Goal: Find contact information

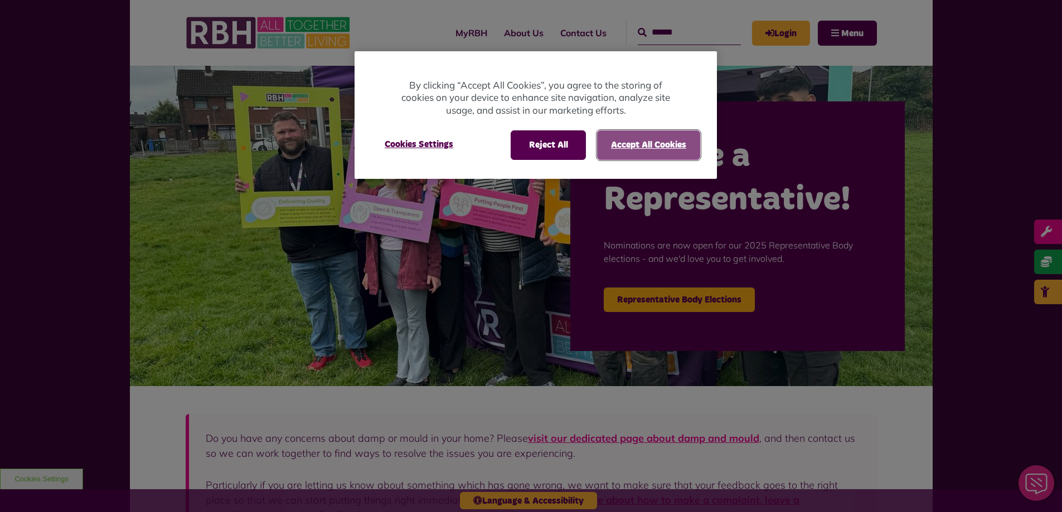
click at [615, 147] on button "Accept All Cookies" at bounding box center [648, 144] width 103 height 29
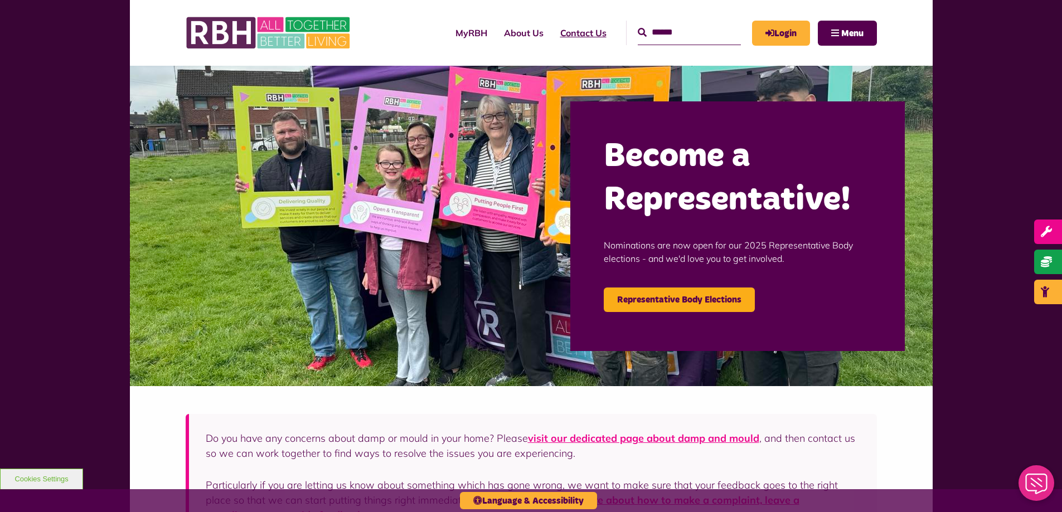
click at [571, 35] on link "Contact Us" at bounding box center [583, 33] width 63 height 30
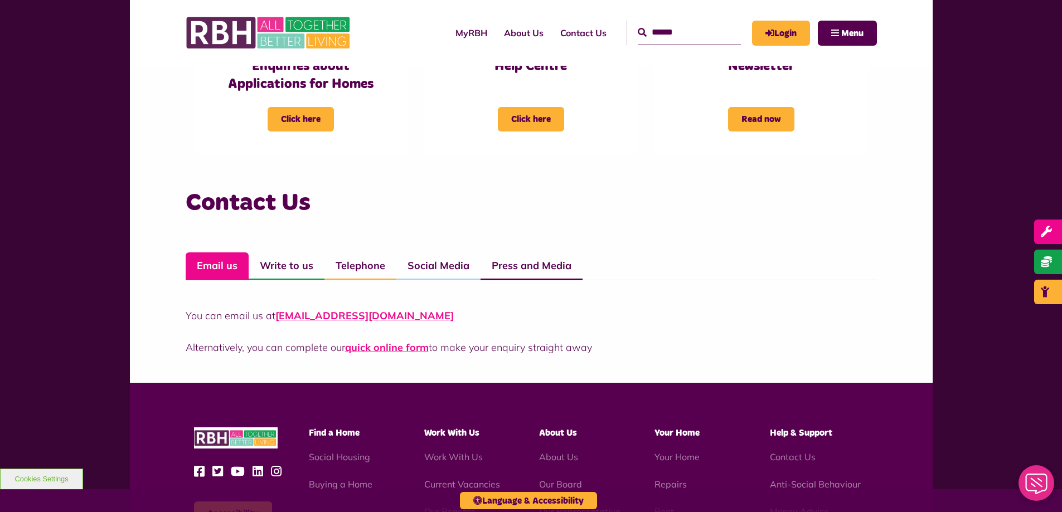
scroll to position [669, 0]
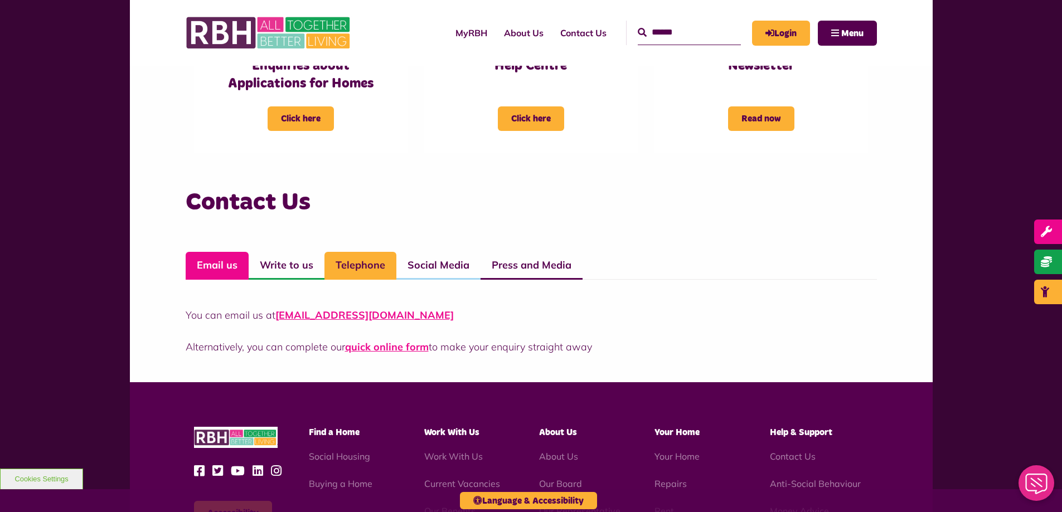
click at [367, 265] on link "Telephone" at bounding box center [360, 266] width 72 height 28
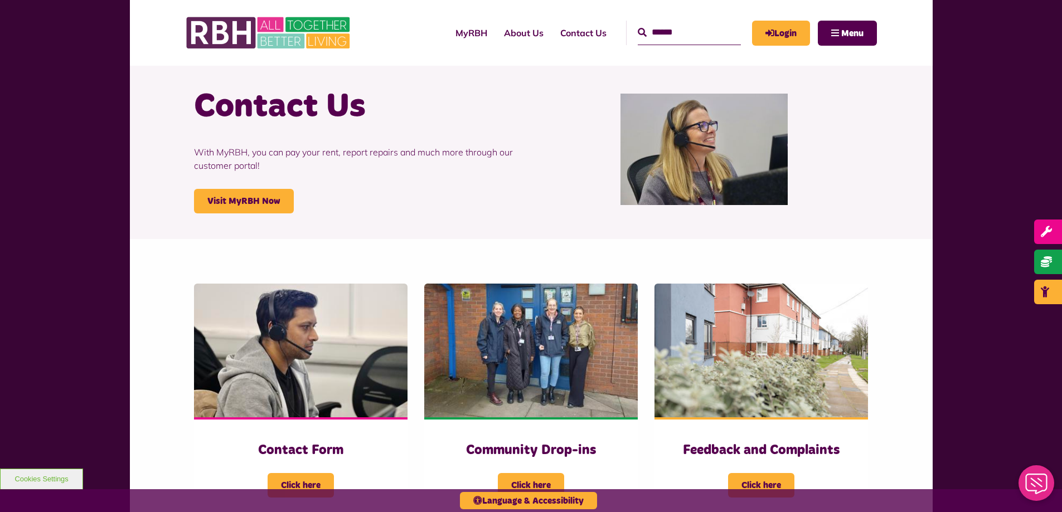
scroll to position [0, 0]
